Goal: Transaction & Acquisition: Download file/media

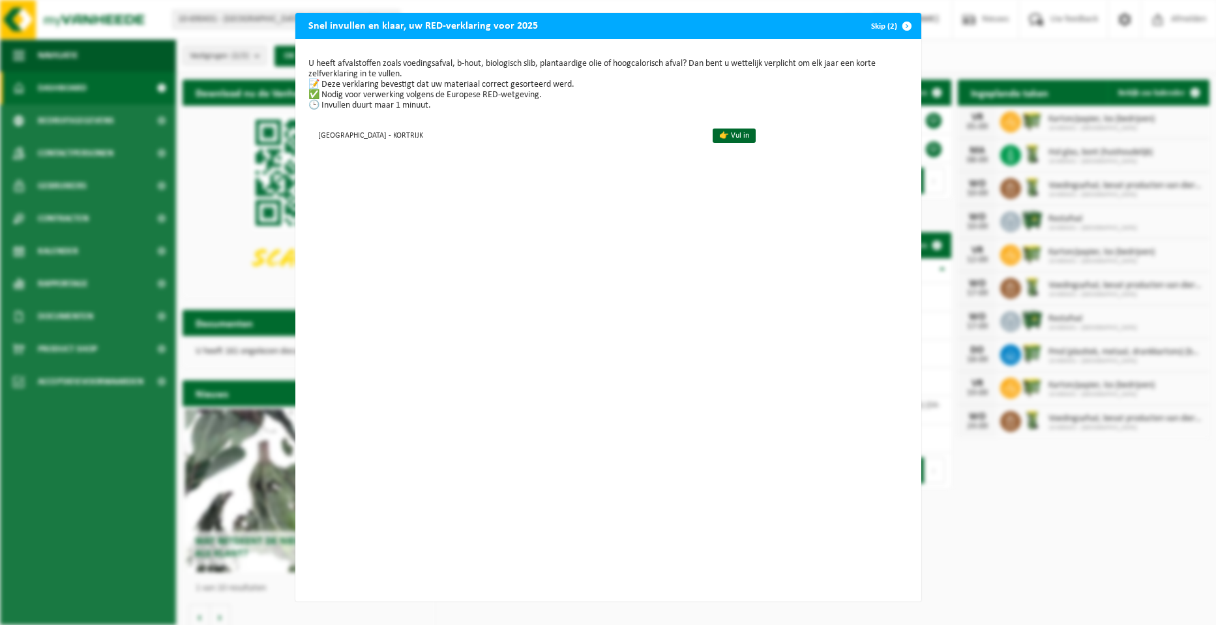
click at [899, 24] on span "button" at bounding box center [907, 26] width 26 height 26
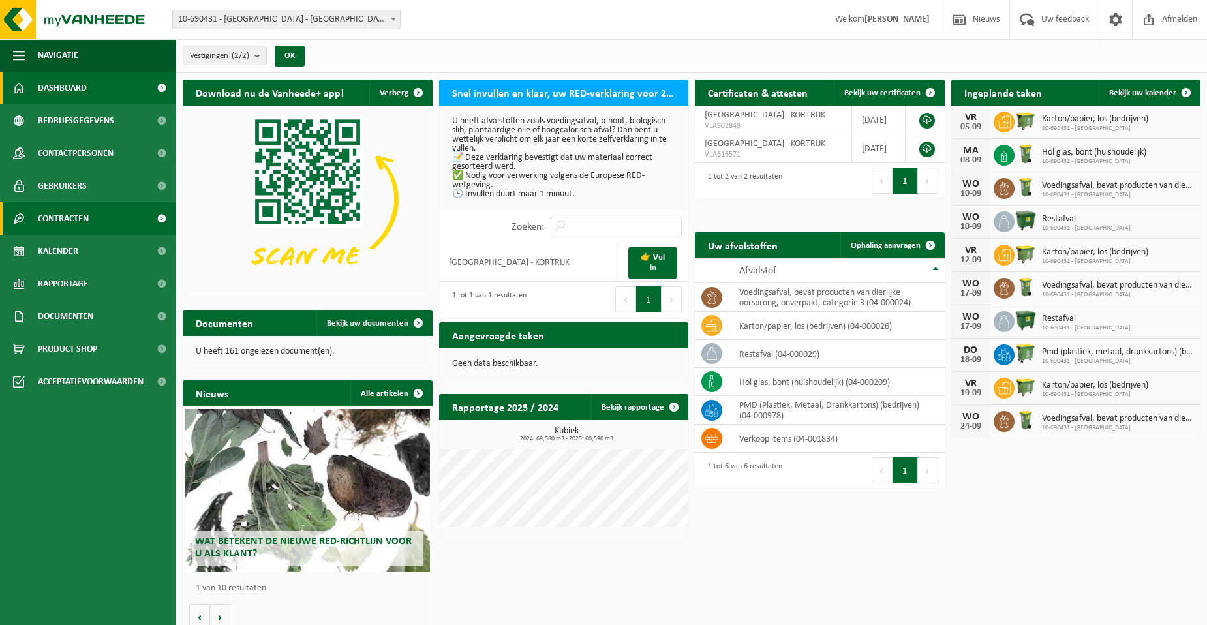
click at [72, 217] on span "Contracten" at bounding box center [63, 218] width 51 height 33
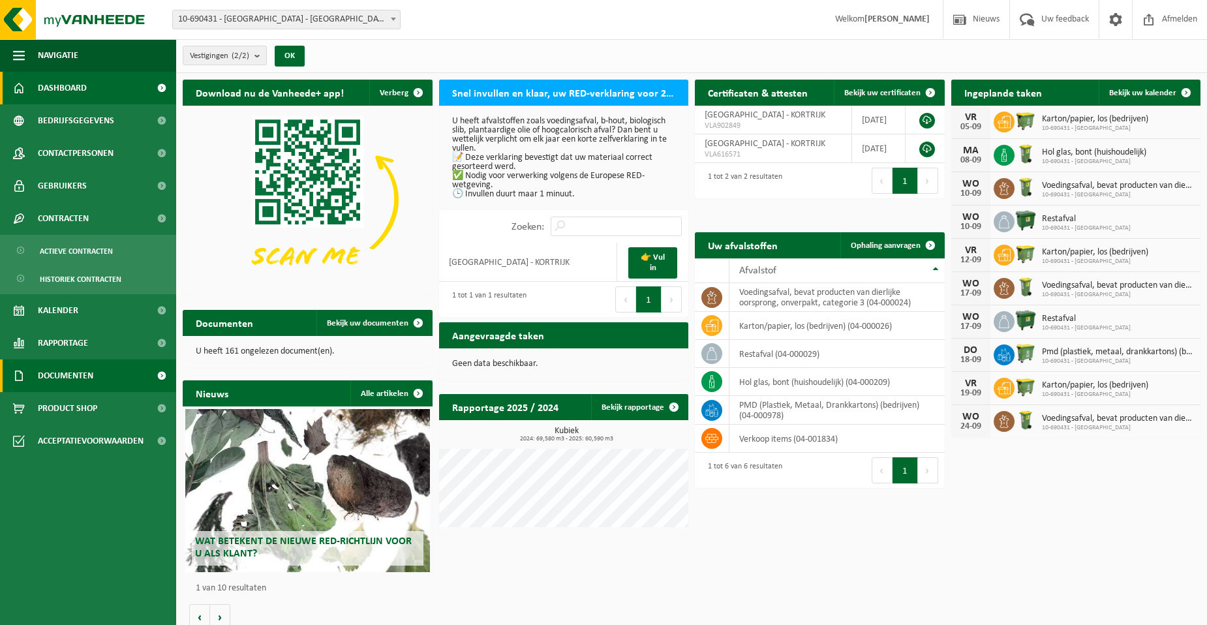
click at [57, 374] on span "Documenten" at bounding box center [65, 375] width 55 height 33
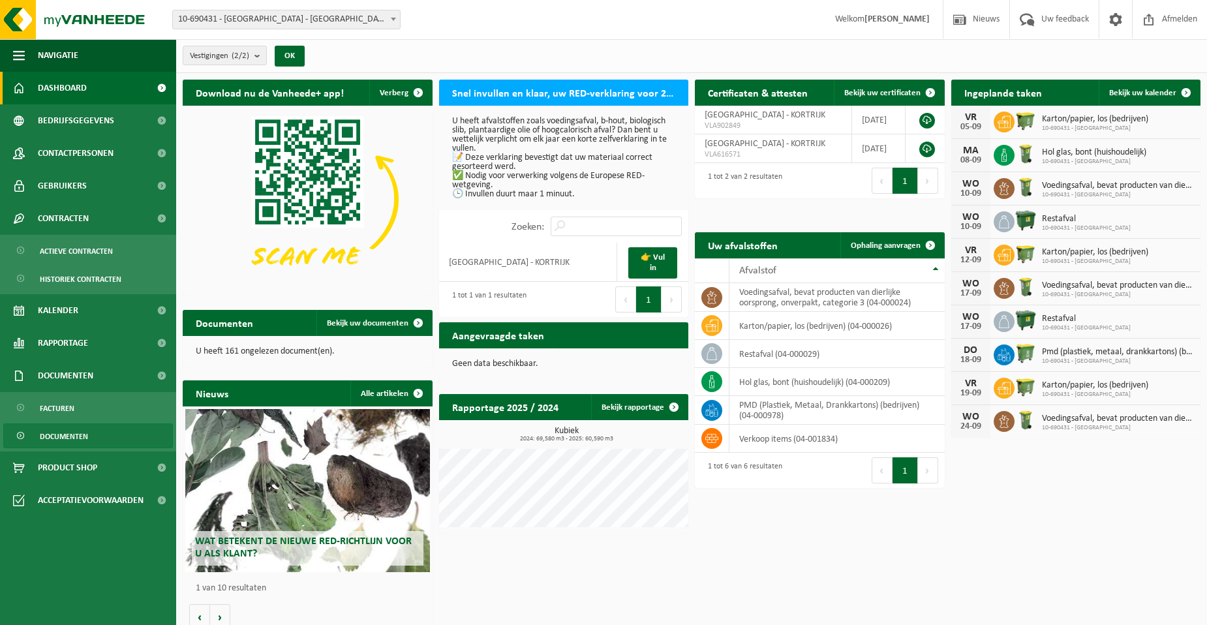
click at [55, 436] on span "Documenten" at bounding box center [64, 436] width 48 height 25
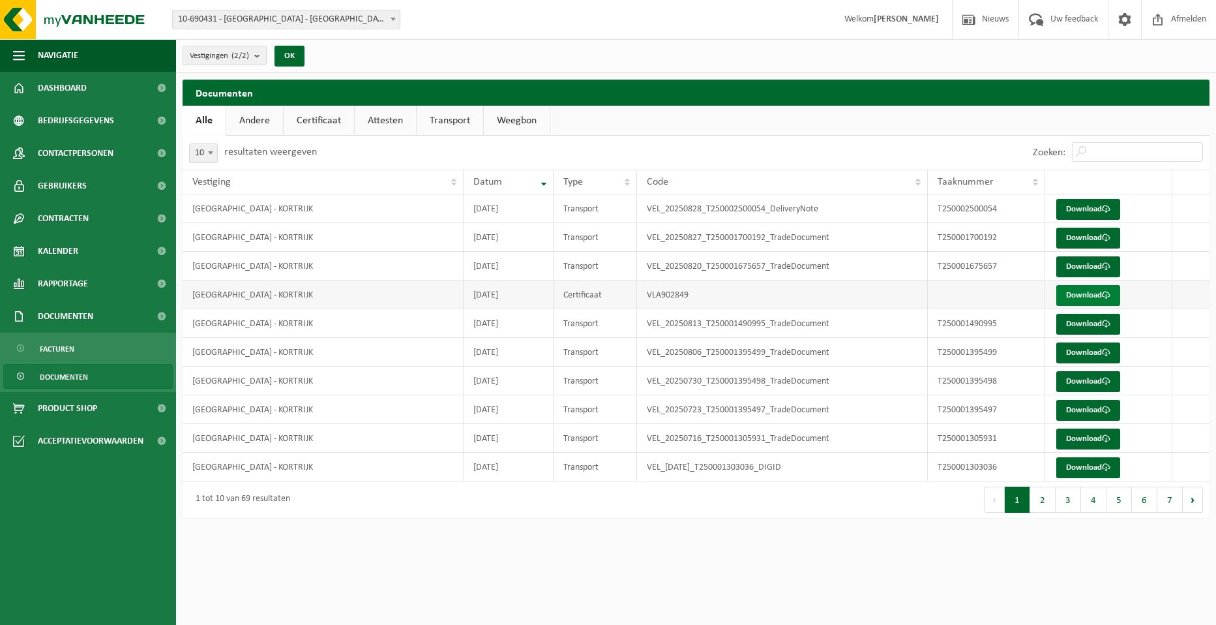
click at [1094, 297] on link "Download" at bounding box center [1089, 295] width 64 height 21
